Goal: Task Accomplishment & Management: Manage account settings

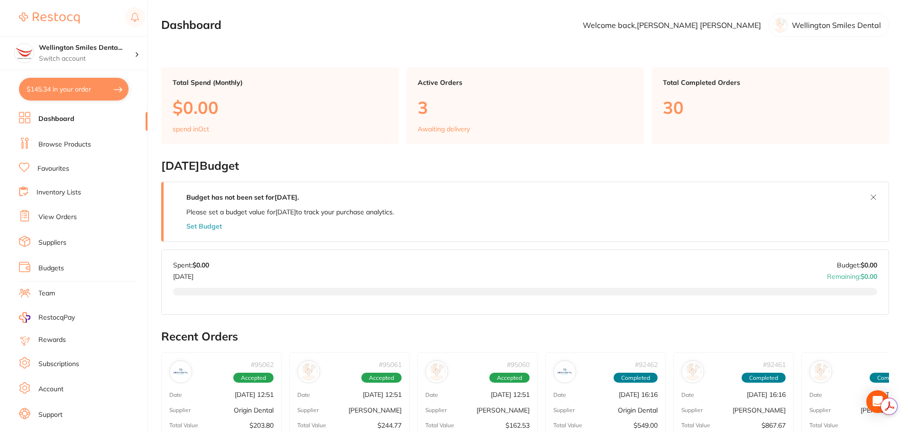
click at [64, 86] on button "$145.34 in your order" at bounding box center [74, 89] width 110 height 23
checkbox input "true"
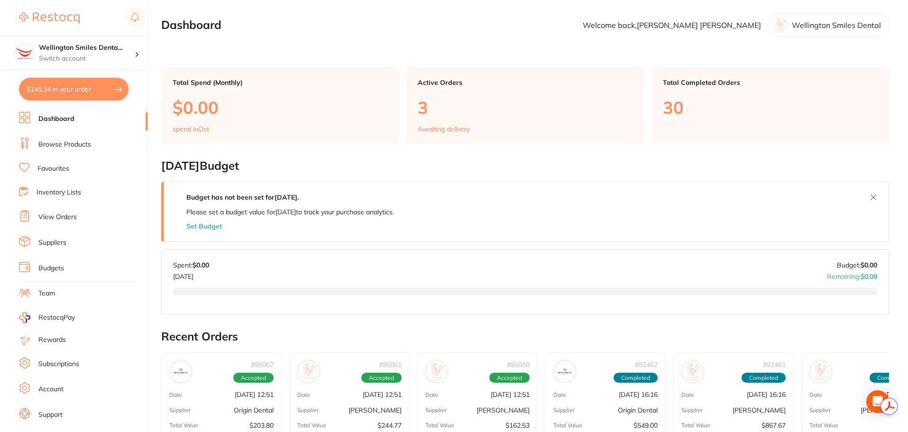
checkbox input "true"
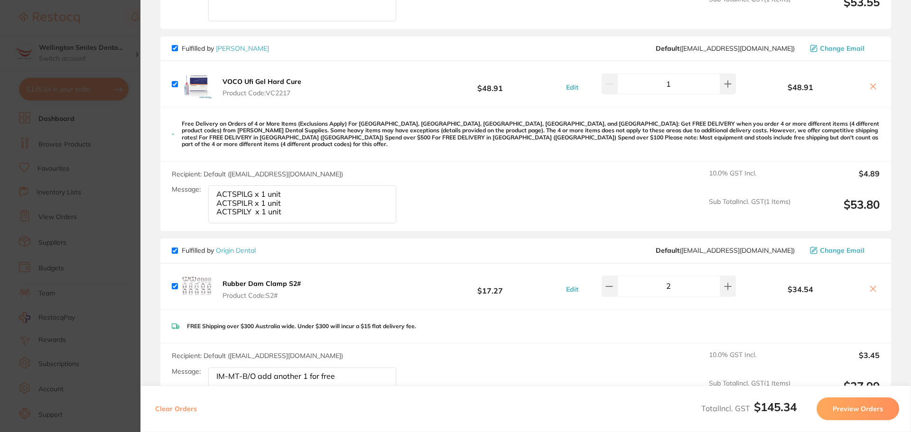
scroll to position [285, 0]
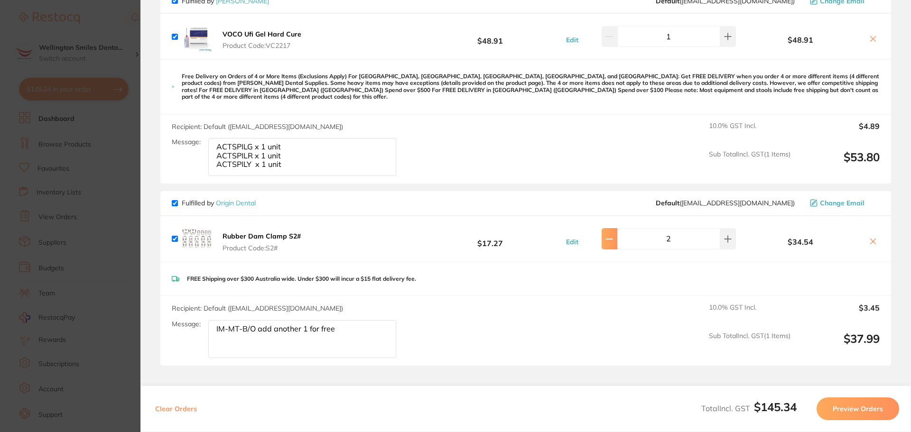
click at [613, 235] on icon at bounding box center [609, 239] width 8 height 8
type input "1"
click at [130, 205] on section "Update RRP Set your pre negotiated price for this item. Item Agreed RRP (excl. …" at bounding box center [455, 216] width 911 height 432
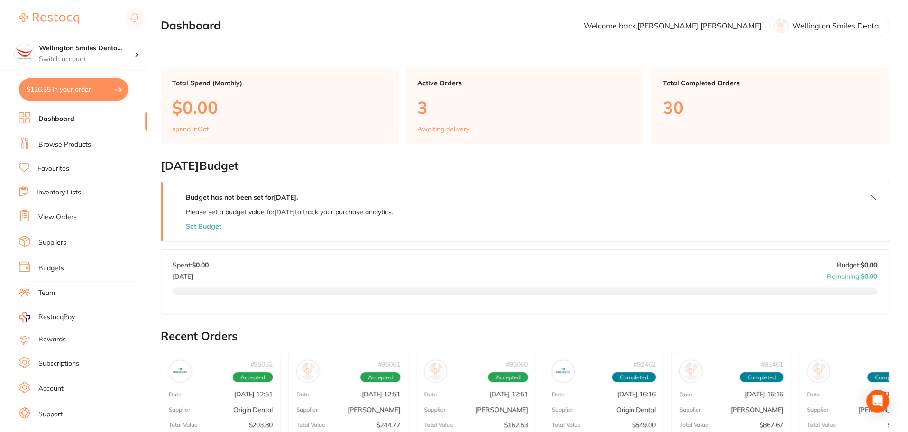
scroll to position [308, 0]
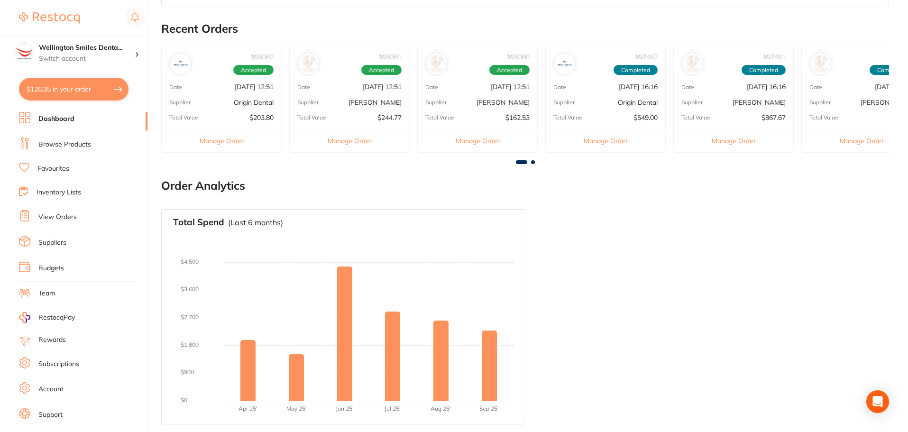
click at [64, 219] on link "View Orders" at bounding box center [57, 216] width 38 height 9
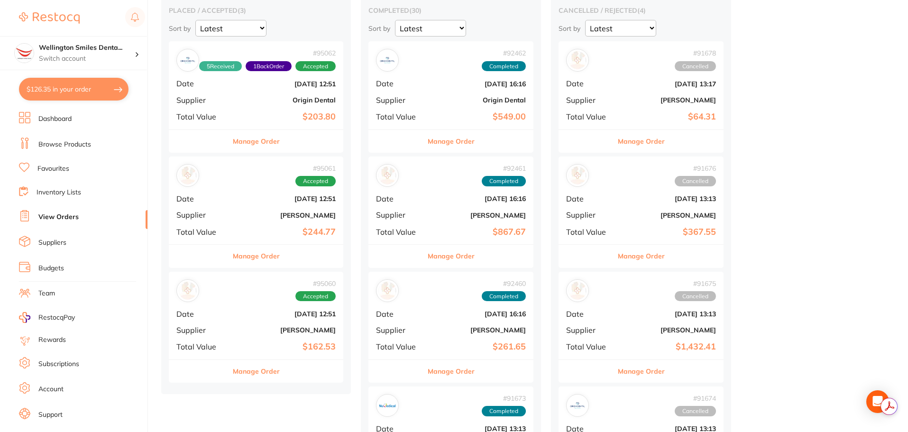
scroll to position [95, 0]
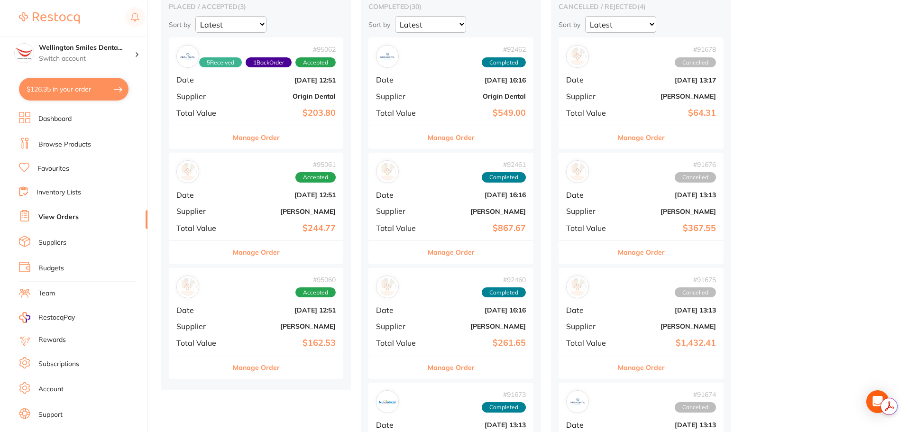
click at [250, 249] on button "Manage Order" at bounding box center [256, 252] width 47 height 23
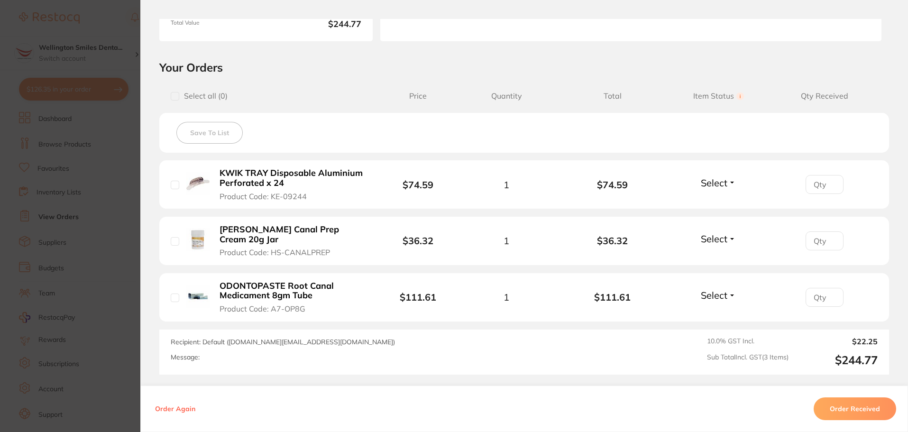
scroll to position [190, 0]
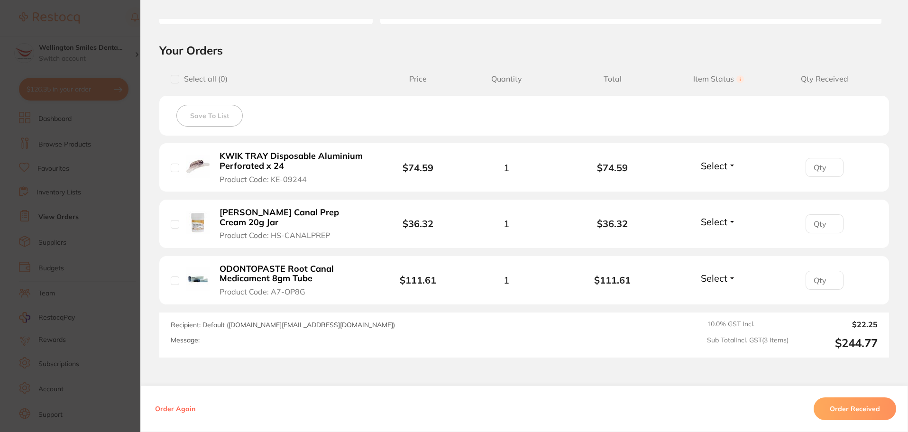
click at [859, 414] on button "Order Received" at bounding box center [855, 408] width 83 height 23
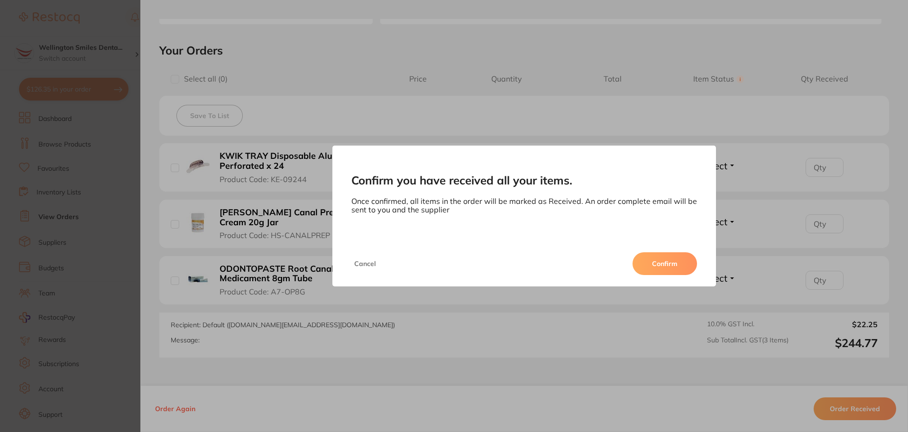
click at [665, 250] on div "Cancel Confirm" at bounding box center [524, 264] width 384 height 46
click at [665, 261] on button "Confirm" at bounding box center [665, 263] width 65 height 23
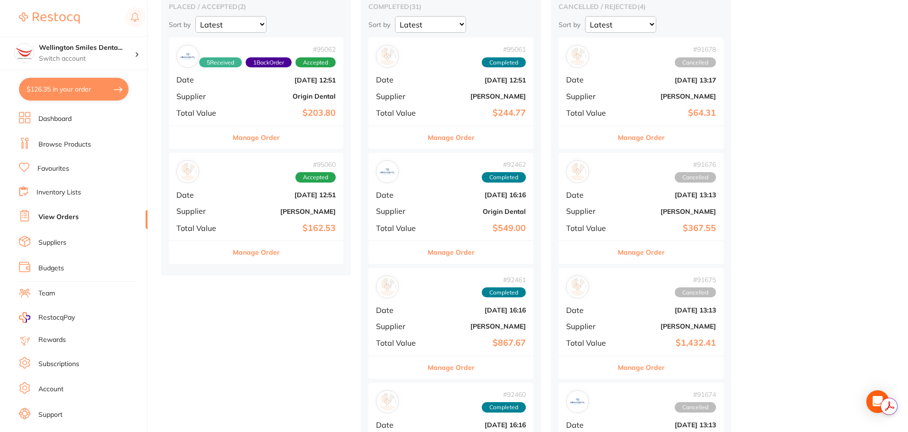
click at [275, 252] on button "Manage Order" at bounding box center [256, 252] width 47 height 23
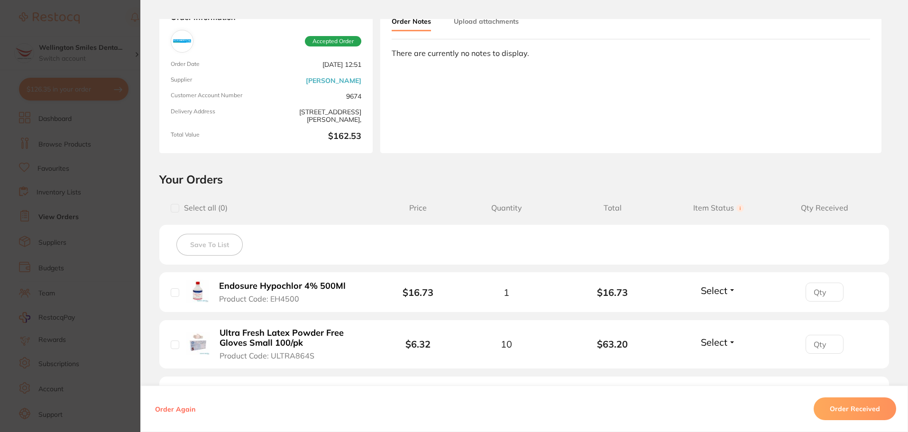
scroll to position [190, 0]
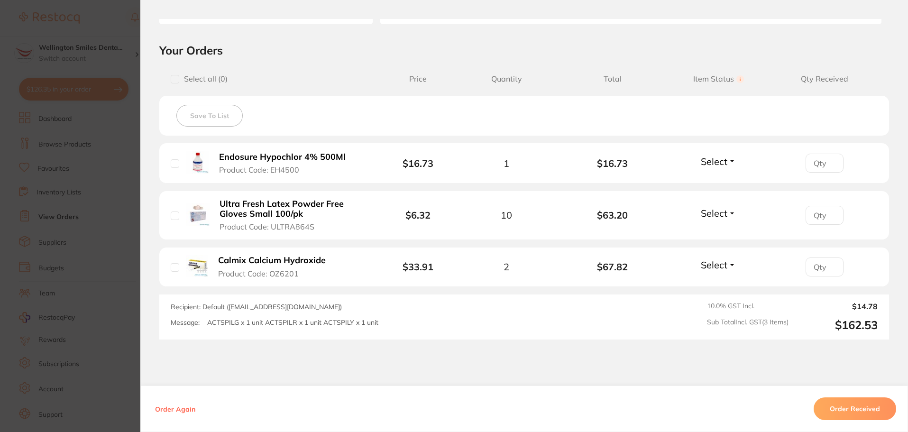
click at [835, 402] on button "Order Received" at bounding box center [855, 408] width 83 height 23
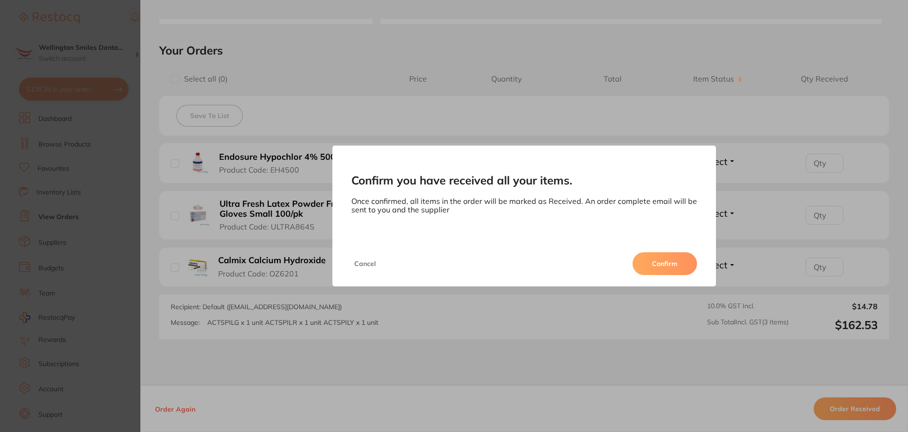
click at [673, 259] on button "Confirm" at bounding box center [665, 263] width 65 height 23
